Goal: Information Seeking & Learning: Learn about a topic

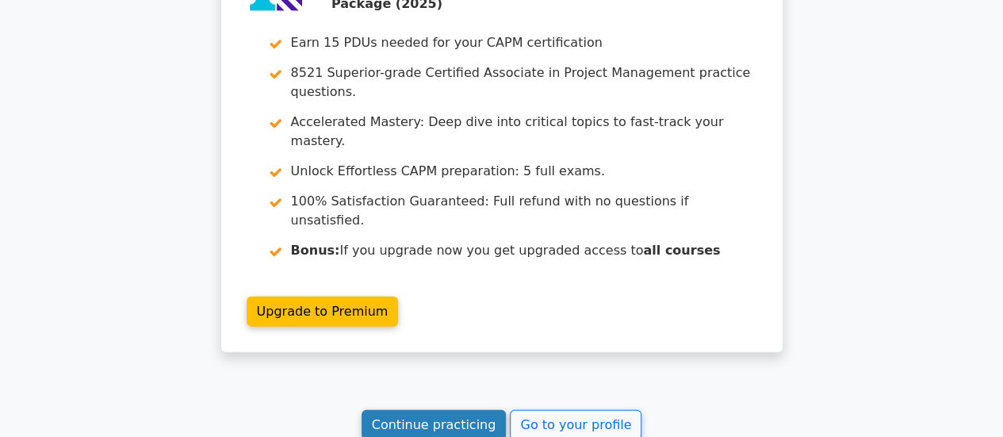
click at [441, 410] on link "Continue practicing" at bounding box center [434, 425] width 145 height 30
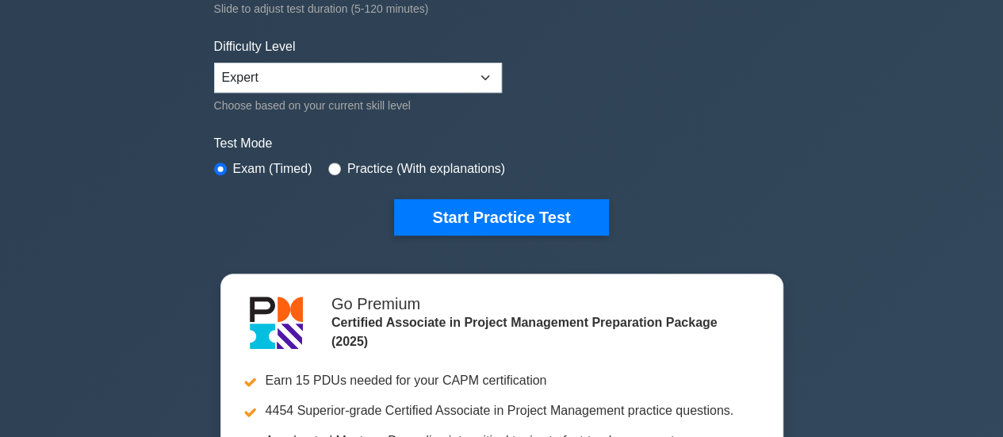
scroll to position [364, 0]
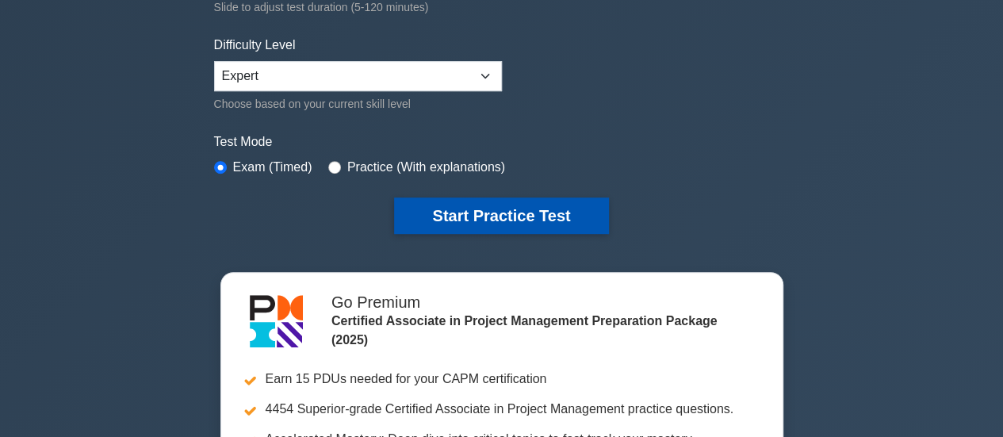
click at [484, 207] on button "Start Practice Test" at bounding box center [501, 216] width 214 height 36
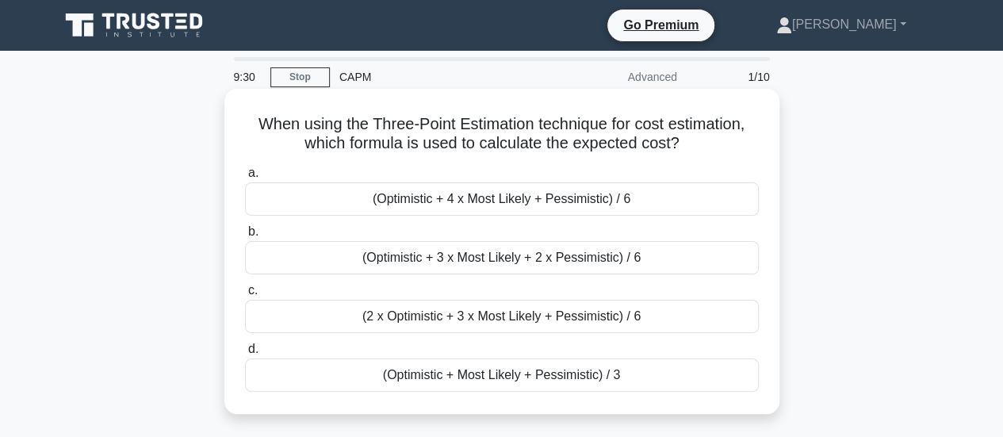
click at [571, 374] on div "(Optimistic + Most Likely + Pessimistic) / 3" at bounding box center [502, 375] width 514 height 33
click at [245, 355] on input "d. (Optimistic + Most Likely + Pessimistic) / 3" at bounding box center [245, 349] width 0 height 10
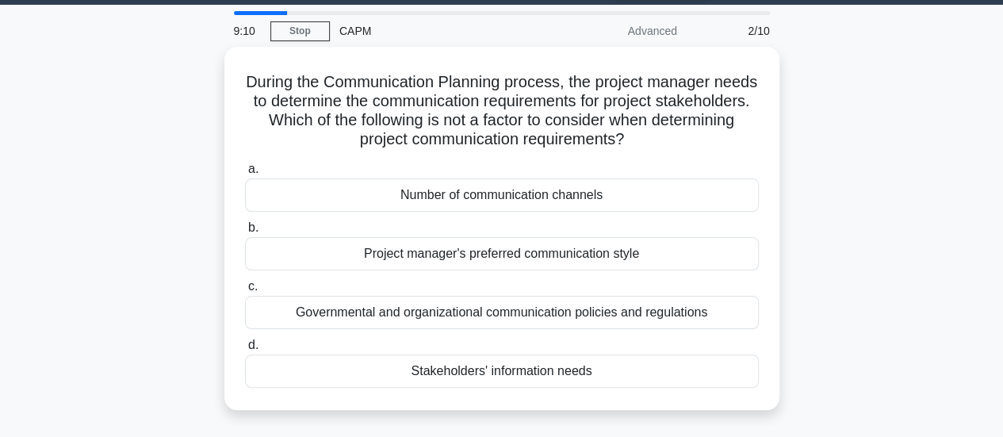
scroll to position [52, 0]
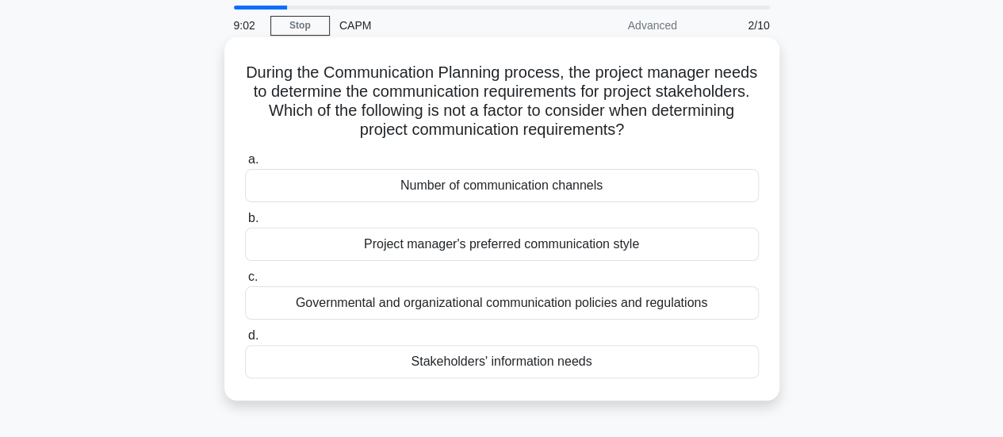
click at [639, 245] on div "Project manager's preferred communication style" at bounding box center [502, 244] width 514 height 33
click at [245, 224] on input "b. Project manager's preferred communication style" at bounding box center [245, 218] width 0 height 10
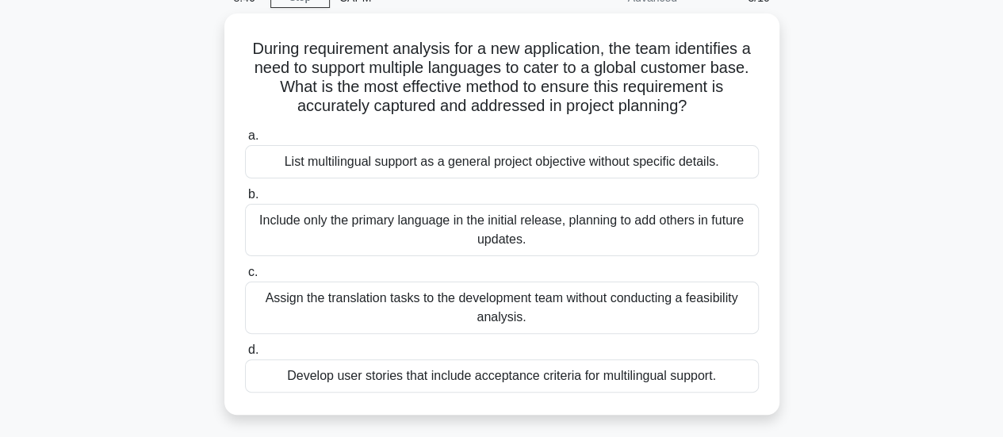
scroll to position [87, 0]
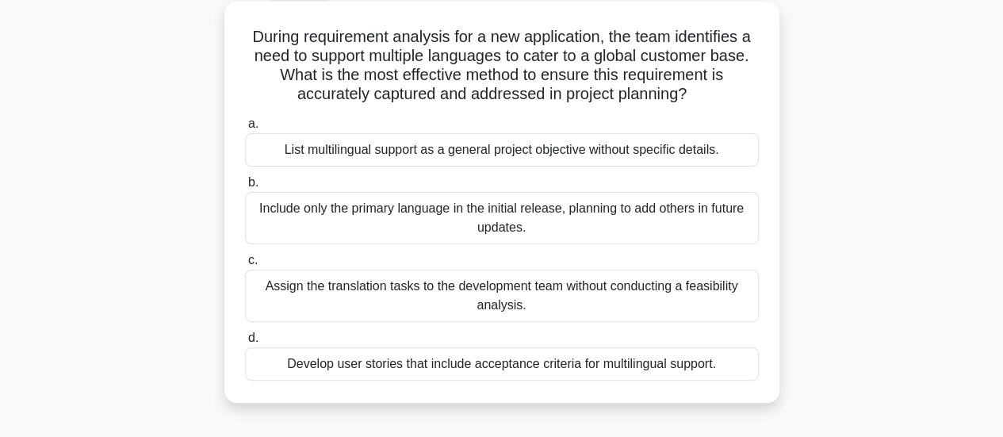
click at [510, 366] on div "Develop user stories that include acceptance criteria for multilingual support." at bounding box center [502, 363] width 514 height 33
click at [245, 343] on input "d. Develop user stories that include acceptance criteria for multilingual suppo…" at bounding box center [245, 338] width 0 height 10
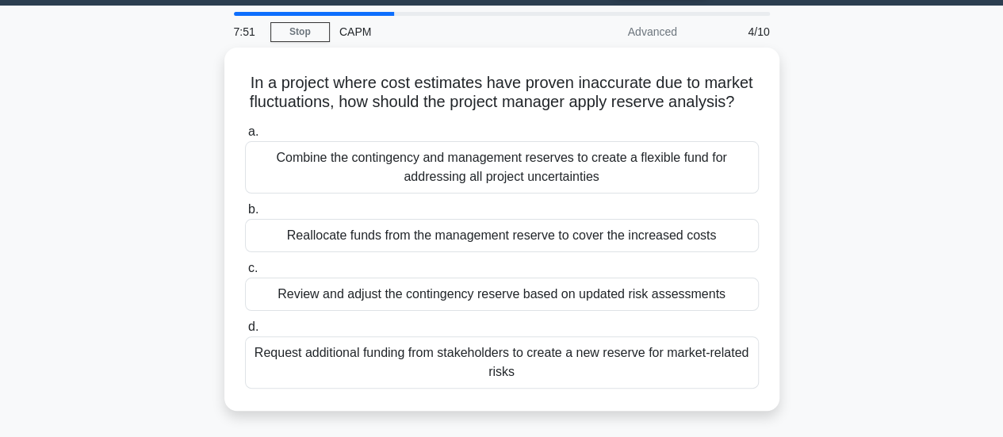
scroll to position [46, 0]
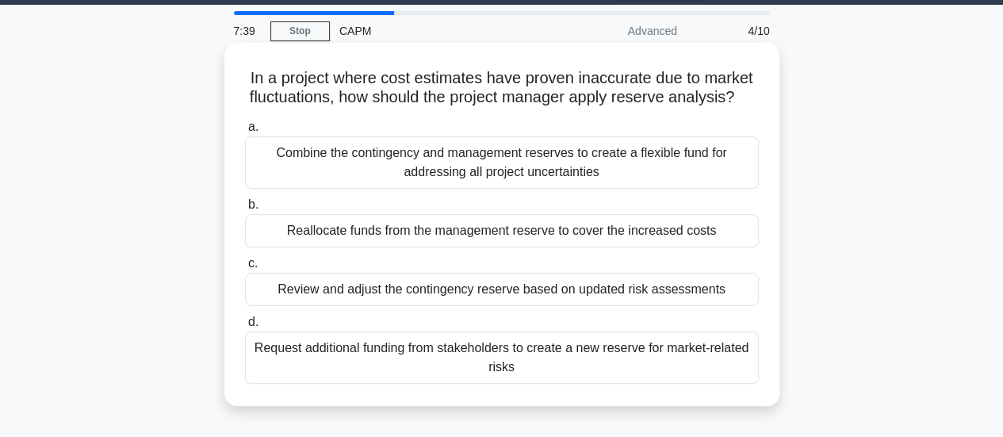
click at [627, 306] on div "Review and adjust the contingency reserve based on updated risk assessments" at bounding box center [502, 289] width 514 height 33
click at [245, 269] on input "c. Review and adjust the contingency reserve based on updated risk assessments" at bounding box center [245, 264] width 0 height 10
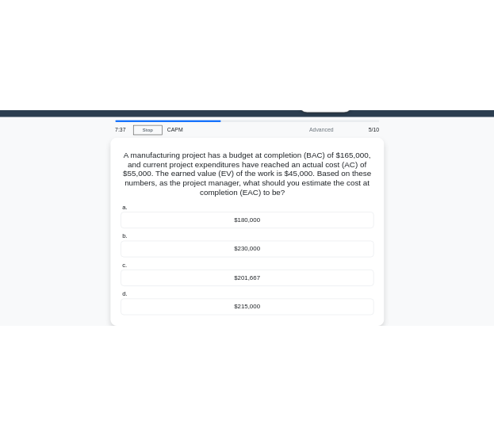
scroll to position [37, 0]
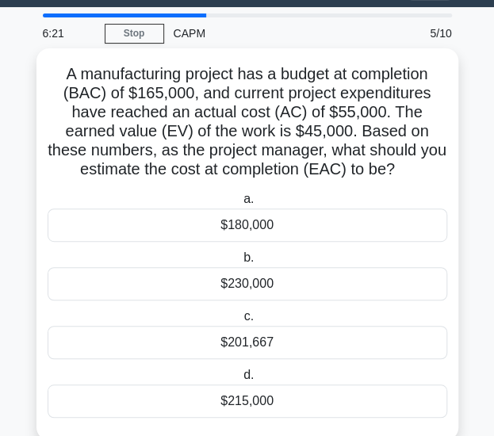
click at [256, 343] on div "$201,667" at bounding box center [248, 342] width 400 height 33
click at [240, 322] on input "c. $201,667" at bounding box center [240, 317] width 0 height 10
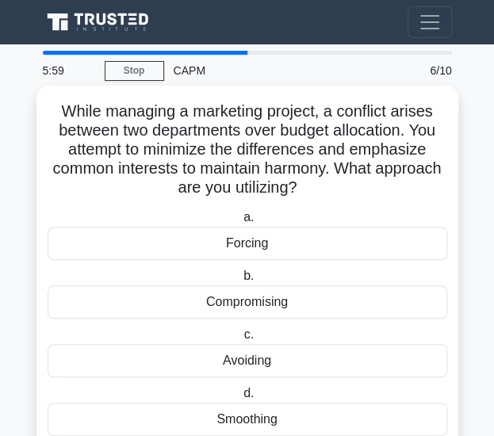
scroll to position [47, 0]
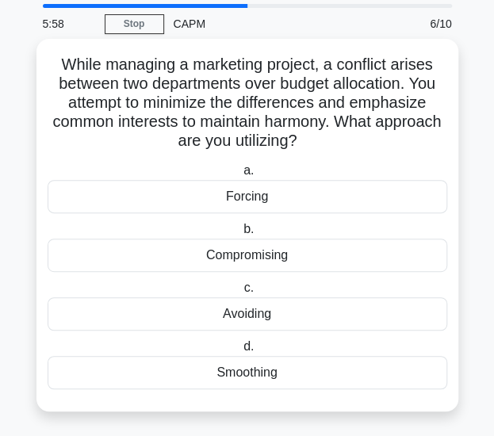
click at [252, 366] on div "Smoothing" at bounding box center [248, 372] width 400 height 33
click at [240, 352] on input "d. Smoothing" at bounding box center [240, 347] width 0 height 10
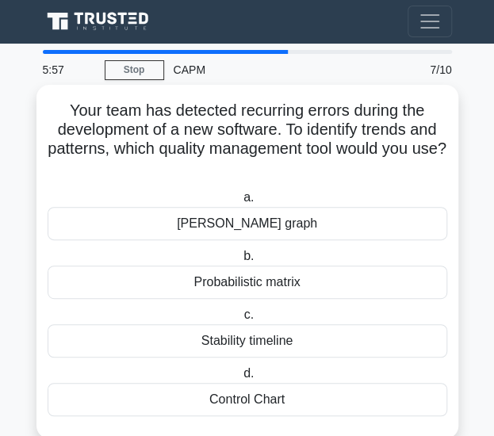
scroll to position [0, 0]
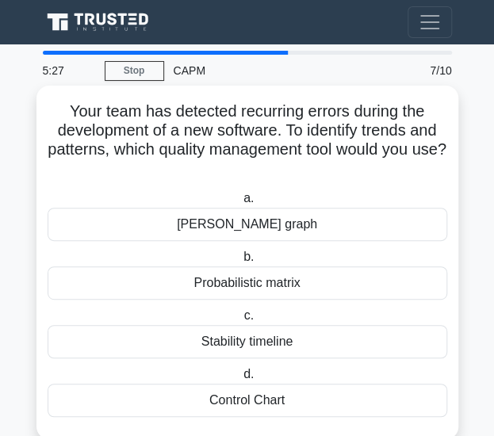
click at [272, 228] on div "Berger's graph" at bounding box center [248, 224] width 400 height 33
click at [240, 204] on input "a. Berger's graph" at bounding box center [240, 199] width 0 height 10
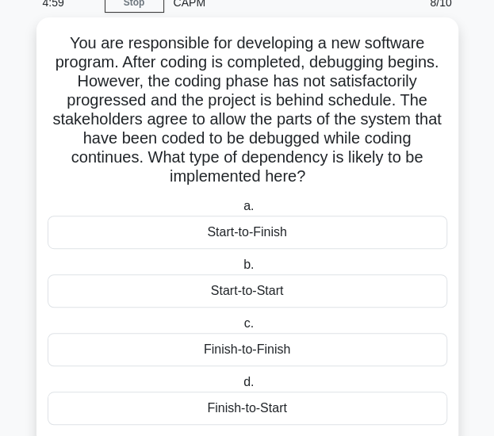
scroll to position [90, 0]
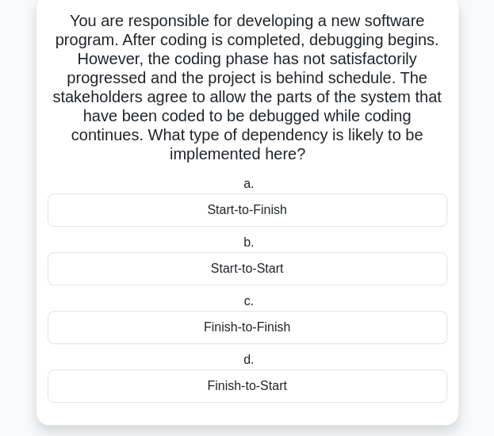
click at [267, 383] on div "Finish-to-Start" at bounding box center [248, 386] width 400 height 33
click at [240, 366] on input "d. Finish-to-Start" at bounding box center [240, 360] width 0 height 10
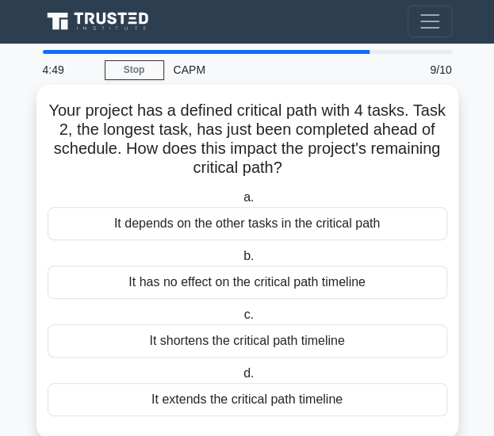
scroll to position [0, 0]
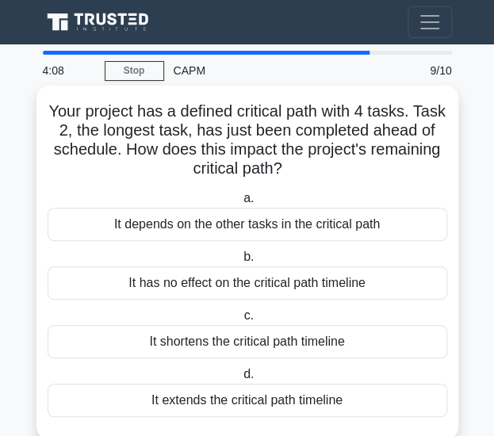
click at [356, 285] on div "It has no effect on the critical path timeline" at bounding box center [248, 283] width 400 height 33
click at [240, 263] on input "b. It has no effect on the critical path timeline" at bounding box center [240, 257] width 0 height 10
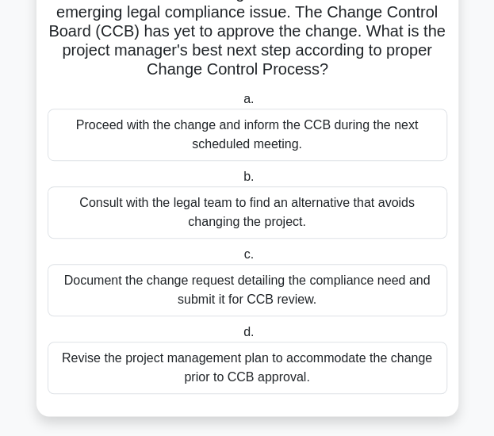
scroll to position [148, 0]
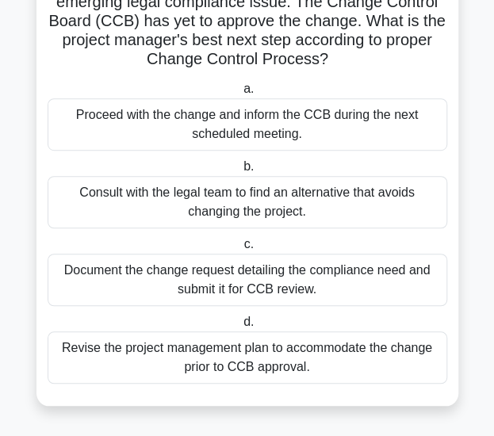
click at [308, 284] on div "Document the change request detailing the compliance need and submit it for CCB…" at bounding box center [248, 280] width 400 height 52
click at [240, 250] on input "c. Document the change request detailing the compliance need and submit it for …" at bounding box center [240, 245] width 0 height 10
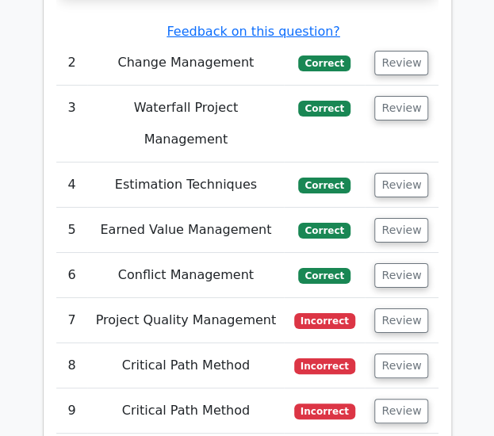
scroll to position [2793, 0]
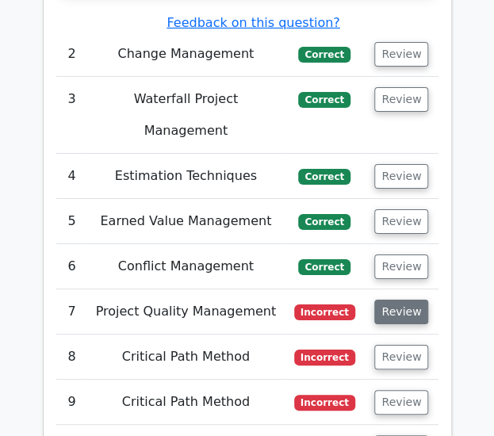
click at [405, 300] on button "Review" at bounding box center [401, 312] width 54 height 25
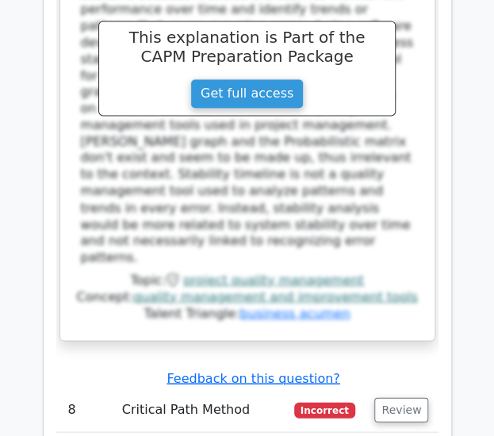
scroll to position [3509, 0]
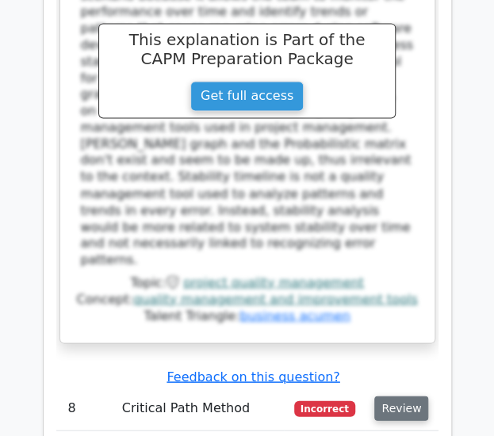
click at [416, 396] on button "Review" at bounding box center [401, 408] width 54 height 25
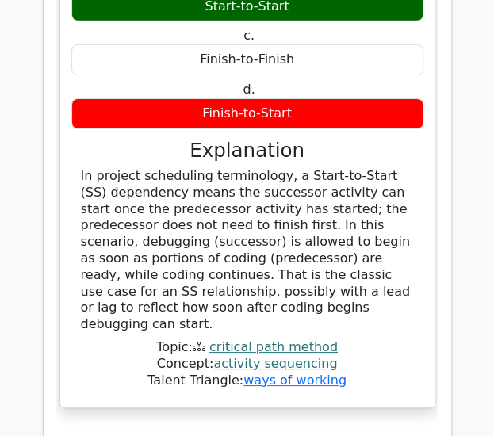
scroll to position [4245, 0]
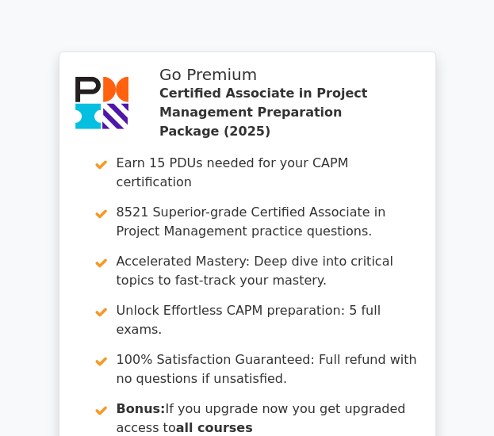
scroll to position [5635, 0]
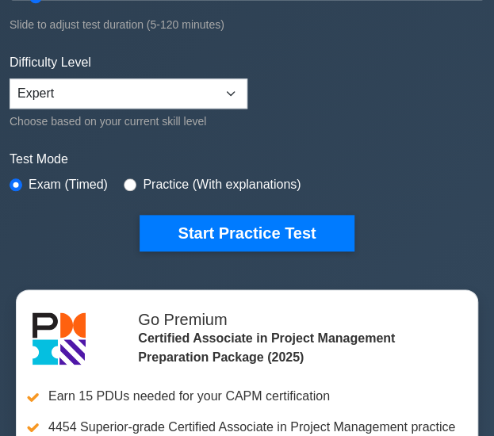
scroll to position [327, 0]
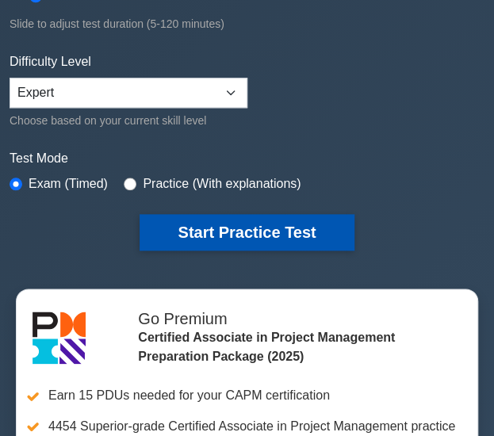
click at [254, 221] on button "Start Practice Test" at bounding box center [247, 232] width 214 height 36
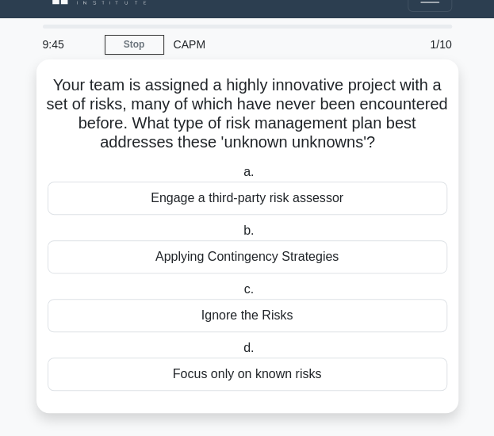
scroll to position [33, 0]
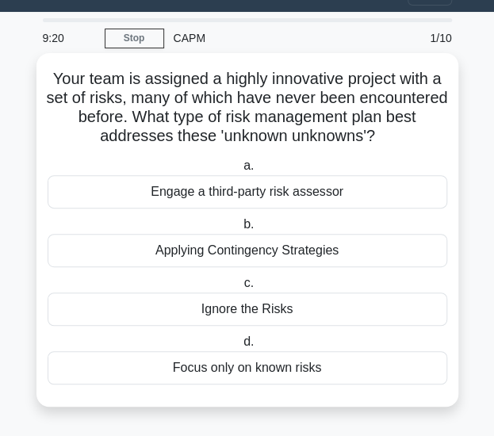
click at [295, 192] on div "Engage a third-party risk assessor" at bounding box center [248, 191] width 400 height 33
click at [240, 171] on input "a. Engage a third-party risk assessor" at bounding box center [240, 166] width 0 height 10
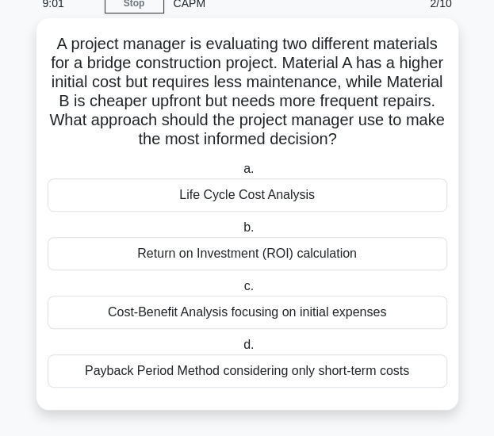
scroll to position [71, 0]
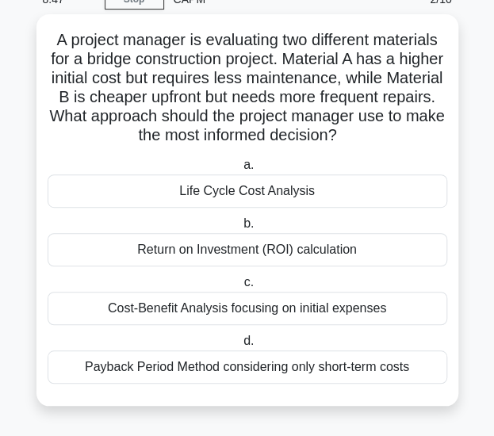
click at [288, 191] on div "Life Cycle Cost Analysis" at bounding box center [248, 191] width 400 height 33
click at [240, 171] on input "a. Life Cycle Cost Analysis" at bounding box center [240, 165] width 0 height 10
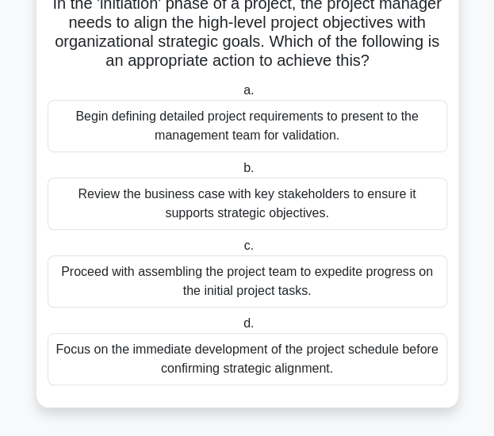
scroll to position [128, 0]
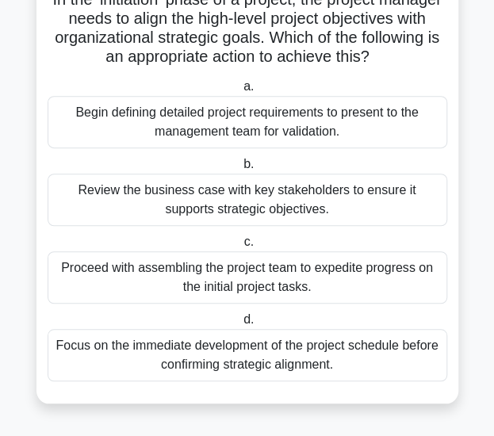
click at [308, 118] on div "Begin defining detailed project requirements to present to the management team …" at bounding box center [248, 122] width 400 height 52
click at [240, 92] on input "a. Begin defining detailed project requirements to present to the management te…" at bounding box center [240, 87] width 0 height 10
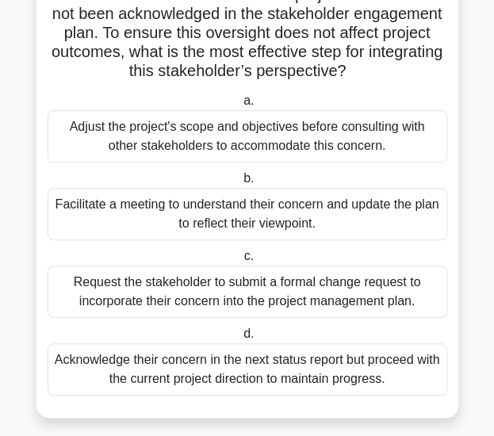
scroll to position [148, 0]
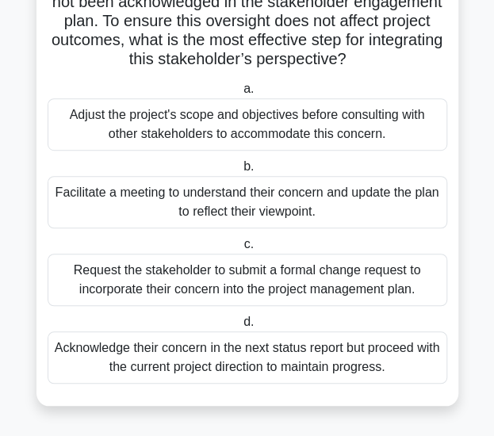
click at [314, 284] on div "Request the stakeholder to submit a formal change request to incorporate their …" at bounding box center [248, 280] width 400 height 52
click at [240, 250] on input "c. Request the stakeholder to submit a formal change request to incorporate the…" at bounding box center [240, 245] width 0 height 10
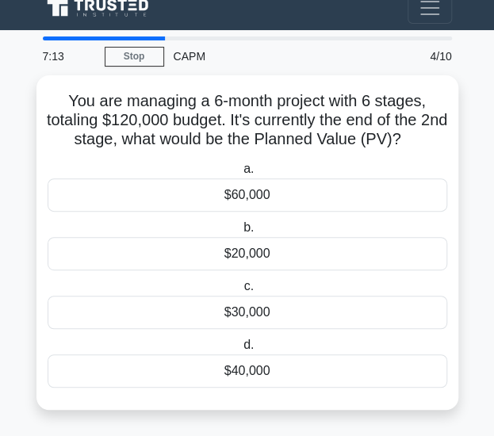
scroll to position [0, 0]
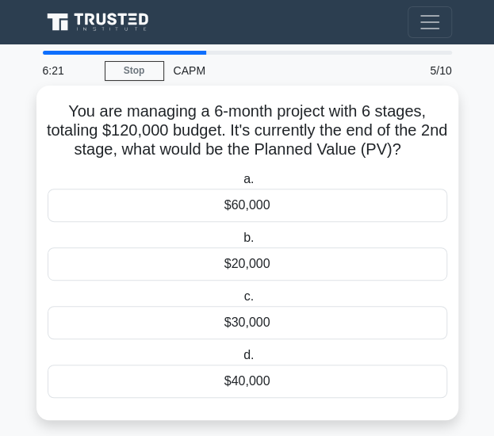
click at [251, 377] on div "$40,000" at bounding box center [248, 381] width 400 height 33
click at [240, 361] on input "d. $40,000" at bounding box center [240, 356] width 0 height 10
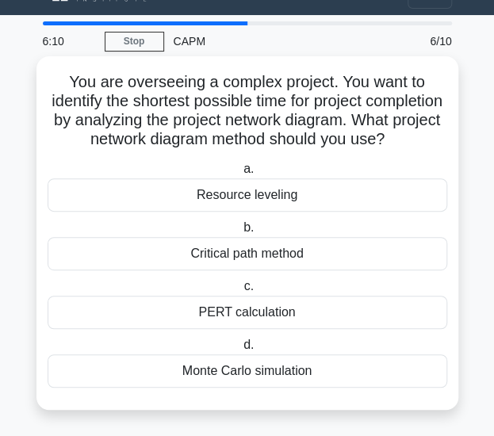
scroll to position [30, 0]
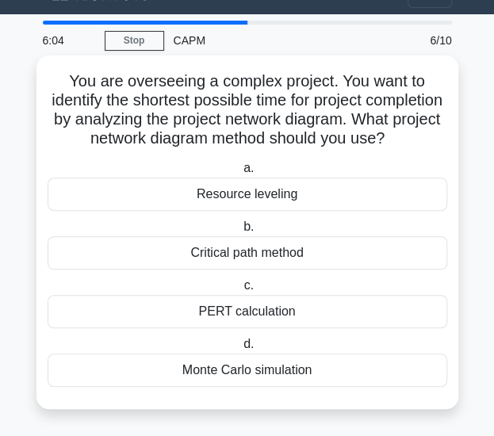
click at [270, 270] on div "Critical path method" at bounding box center [248, 252] width 400 height 33
click at [240, 232] on input "b. Critical path method" at bounding box center [240, 227] width 0 height 10
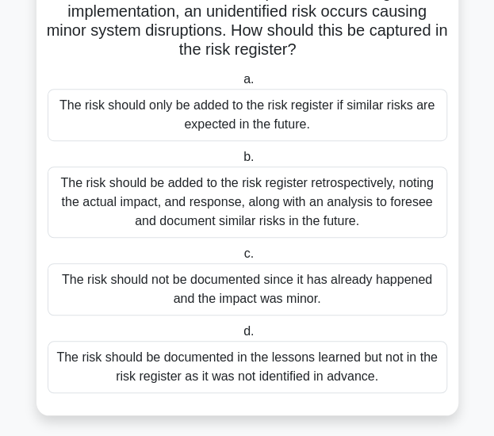
scroll to position [139, 0]
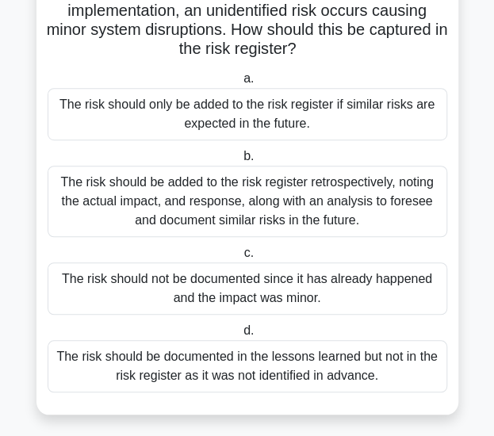
click at [346, 209] on div "The risk should be added to the risk register retrospectively, noting the actua…" at bounding box center [248, 201] width 400 height 71
click at [240, 162] on input "b. The risk should be added to the risk register retrospectively, noting the ac…" at bounding box center [240, 157] width 0 height 10
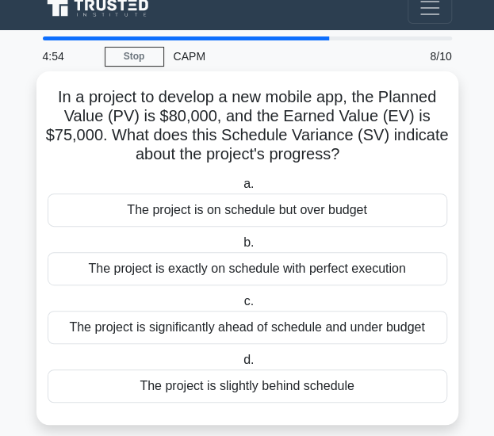
scroll to position [27, 0]
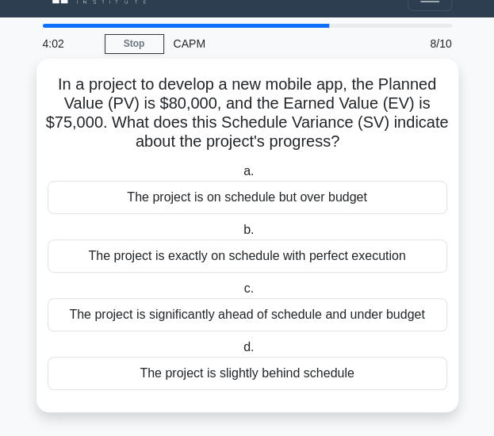
click at [300, 374] on div "The project is slightly behind schedule" at bounding box center [248, 373] width 400 height 33
click at [240, 353] on input "d. The project is slightly behind schedule" at bounding box center [240, 348] width 0 height 10
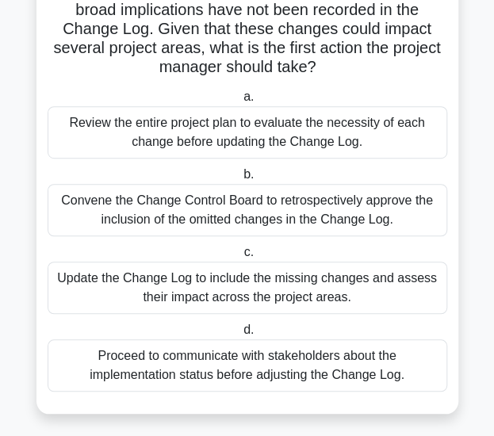
scroll to position [148, 0]
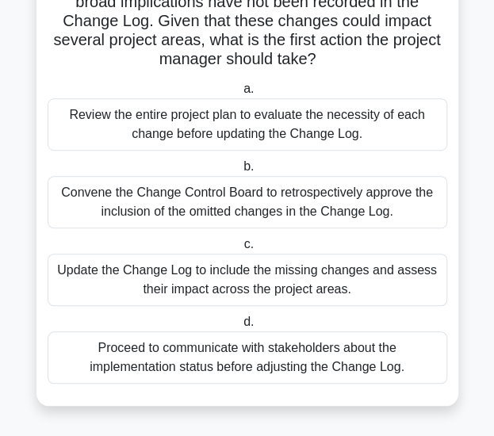
click at [371, 282] on div "Update the Change Log to include the missing changes and assess their impact ac…" at bounding box center [248, 280] width 400 height 52
click at [240, 250] on input "c. Update the Change Log to include the missing changes and assess their impact…" at bounding box center [240, 245] width 0 height 10
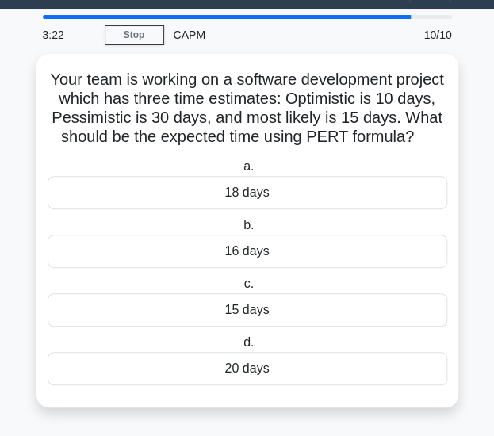
scroll to position [38, 0]
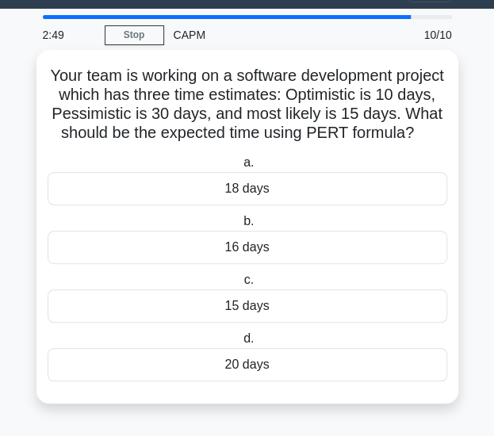
click at [258, 264] on div "16 days" at bounding box center [248, 247] width 400 height 33
click at [240, 227] on input "b. 16 days" at bounding box center [240, 222] width 0 height 10
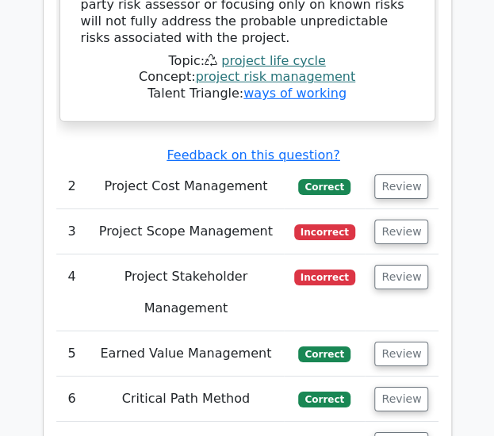
scroll to position [2618, 0]
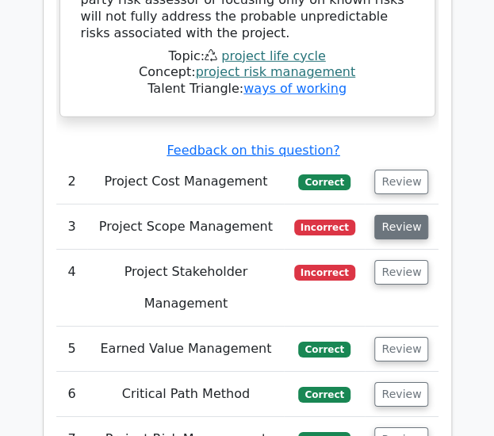
click at [401, 215] on button "Review" at bounding box center [401, 227] width 54 height 25
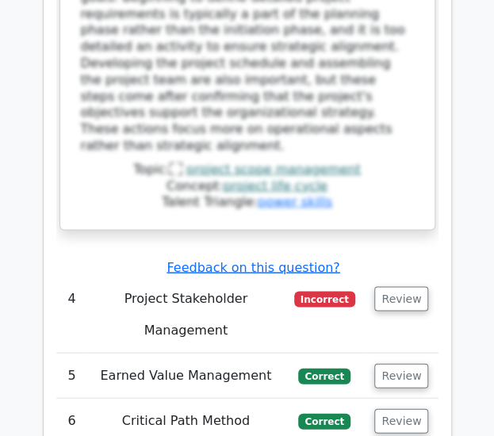
scroll to position [3558, 0]
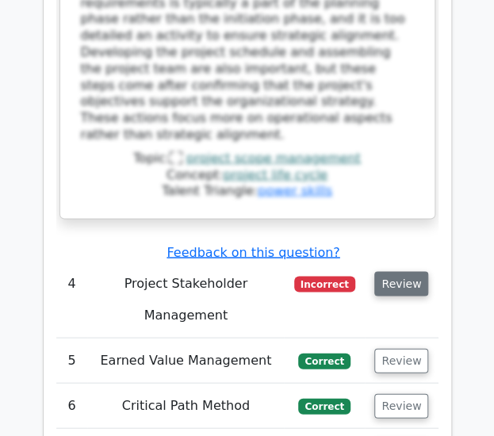
click at [411, 271] on button "Review" at bounding box center [401, 283] width 54 height 25
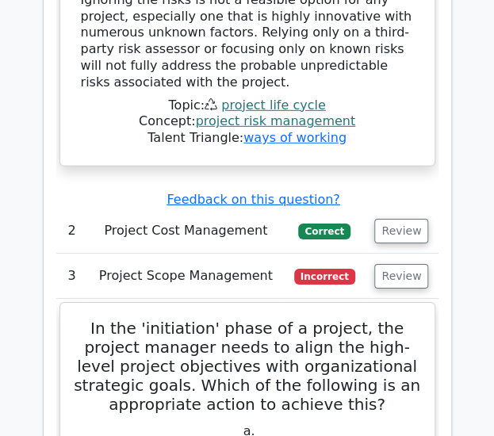
scroll to position [2564, 0]
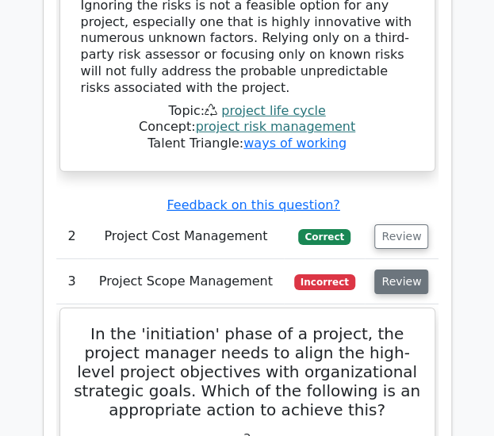
click at [419, 270] on button "Review" at bounding box center [401, 282] width 54 height 25
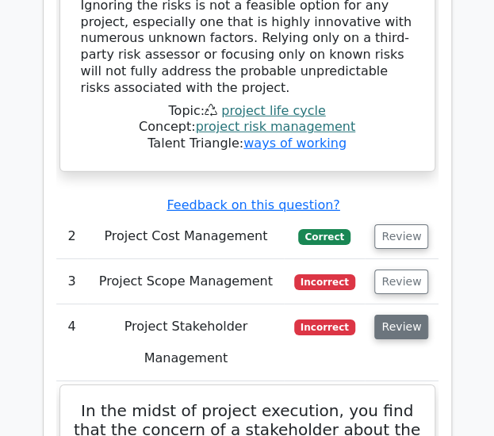
click at [414, 315] on button "Review" at bounding box center [401, 327] width 54 height 25
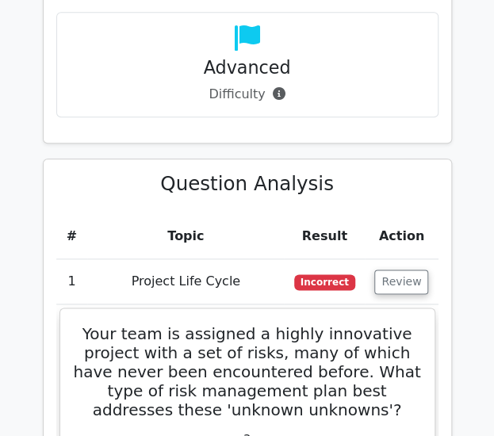
scroll to position [1796, 0]
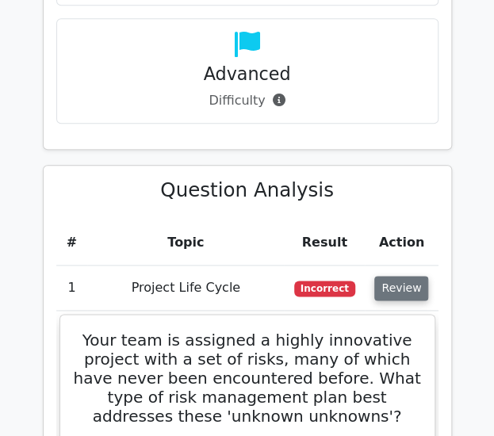
click at [422, 276] on button "Review" at bounding box center [401, 288] width 54 height 25
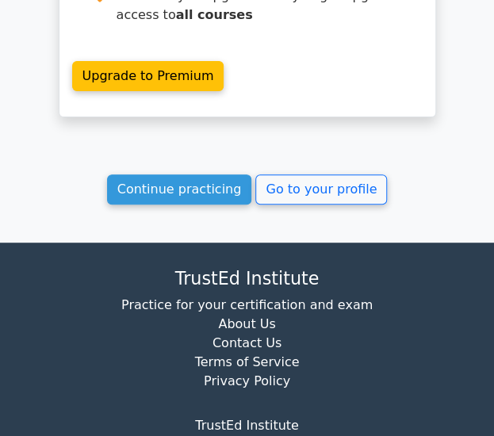
scroll to position [3028, 0]
